Goal: Task Accomplishment & Management: Manage account settings

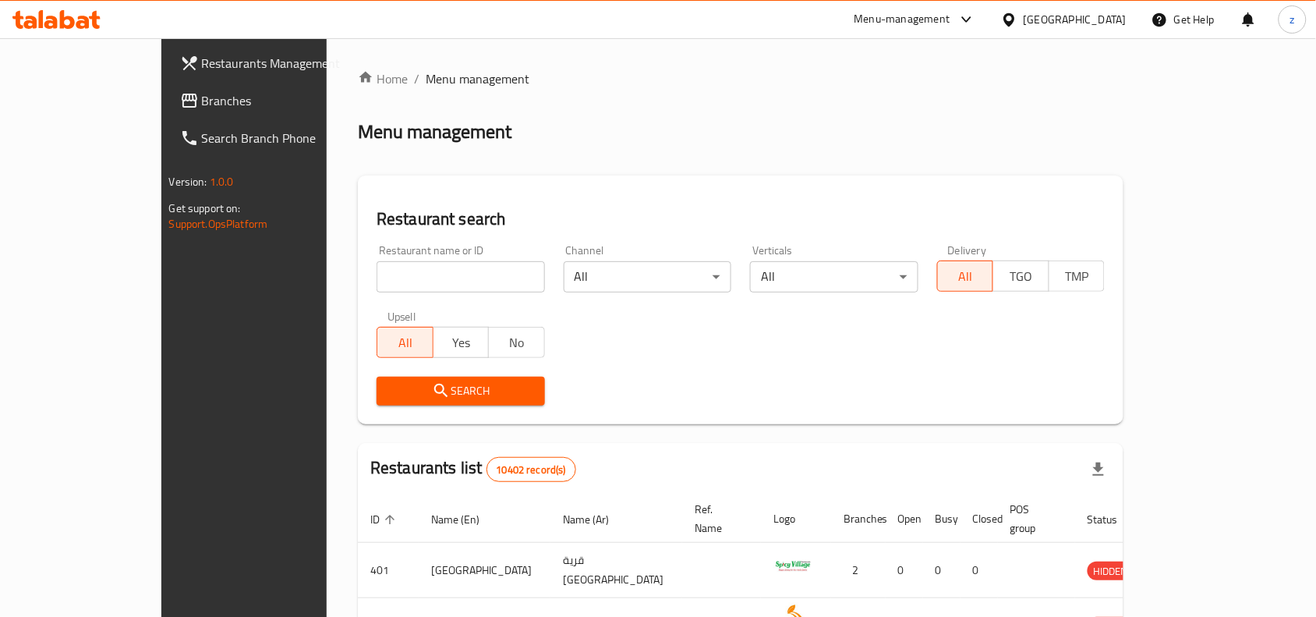
click at [202, 110] on span "Branches" at bounding box center [285, 100] width 167 height 19
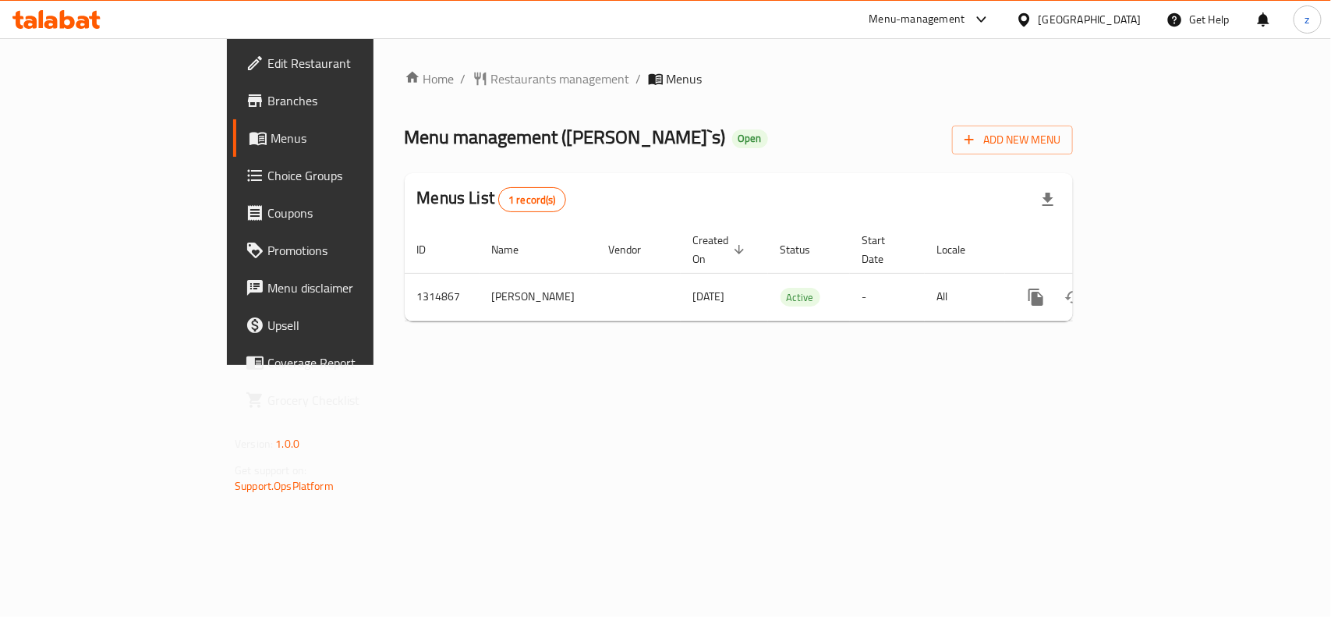
click at [267, 69] on span "Edit Restaurant" at bounding box center [351, 63] width 169 height 19
